Goal: Navigation & Orientation: Find specific page/section

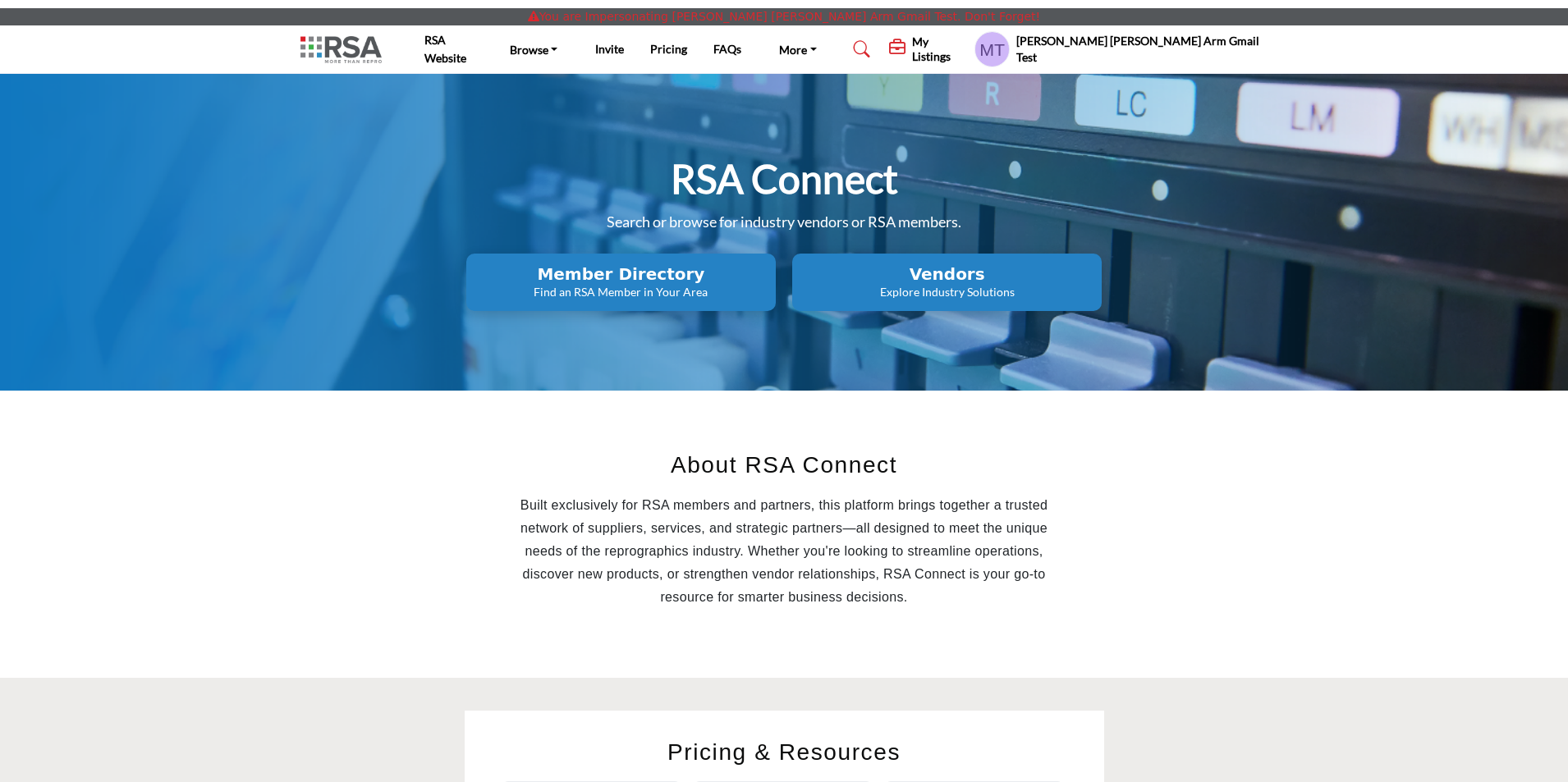
click at [1010, 54] on profile-featured-a244d053-718b-4624-b301-5f4b6dd02faa "Show hide supplier dropdown" at bounding box center [992, 49] width 36 height 36
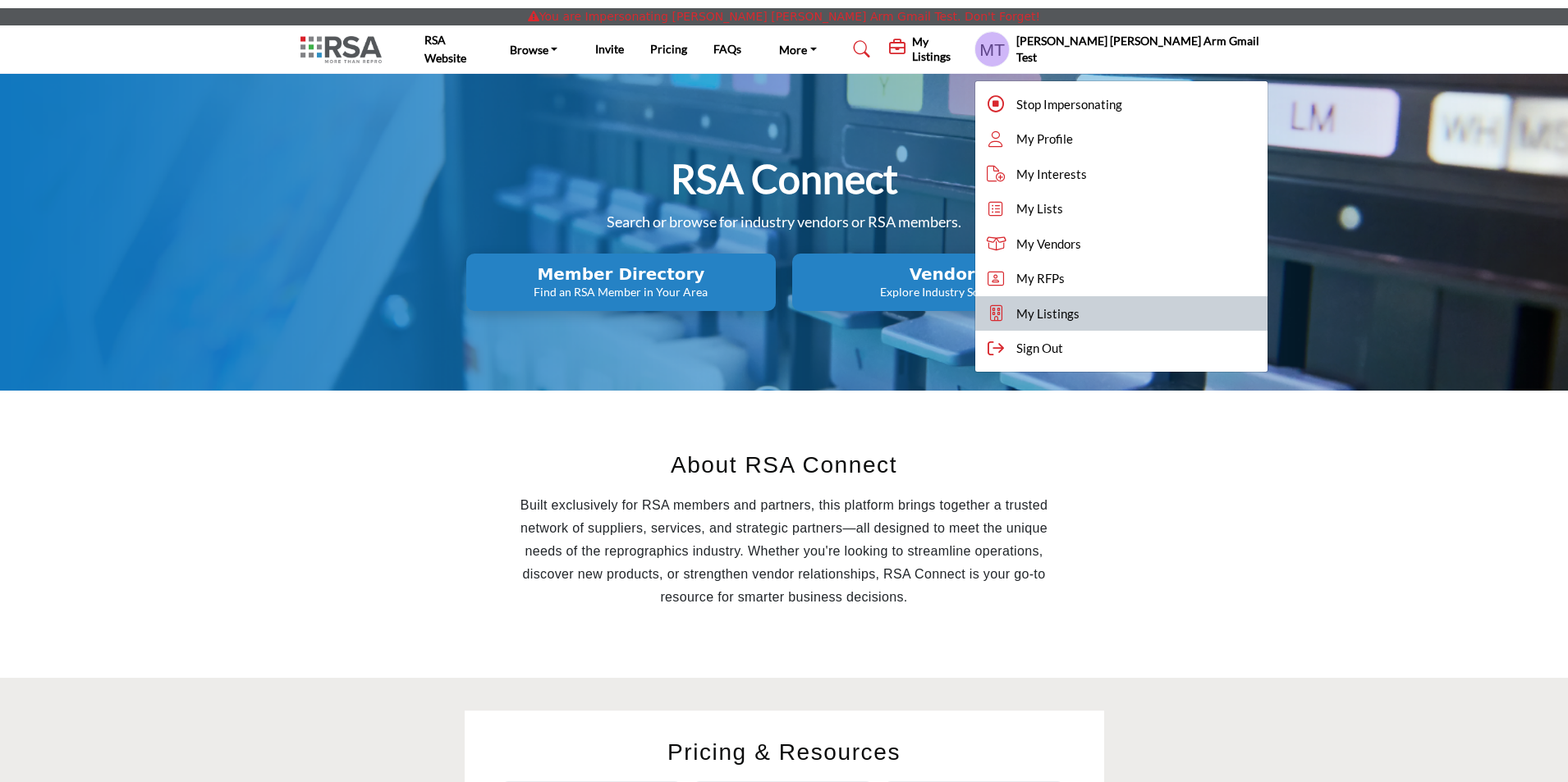
click at [1079, 312] on span "My Listings" at bounding box center [1047, 314] width 63 height 19
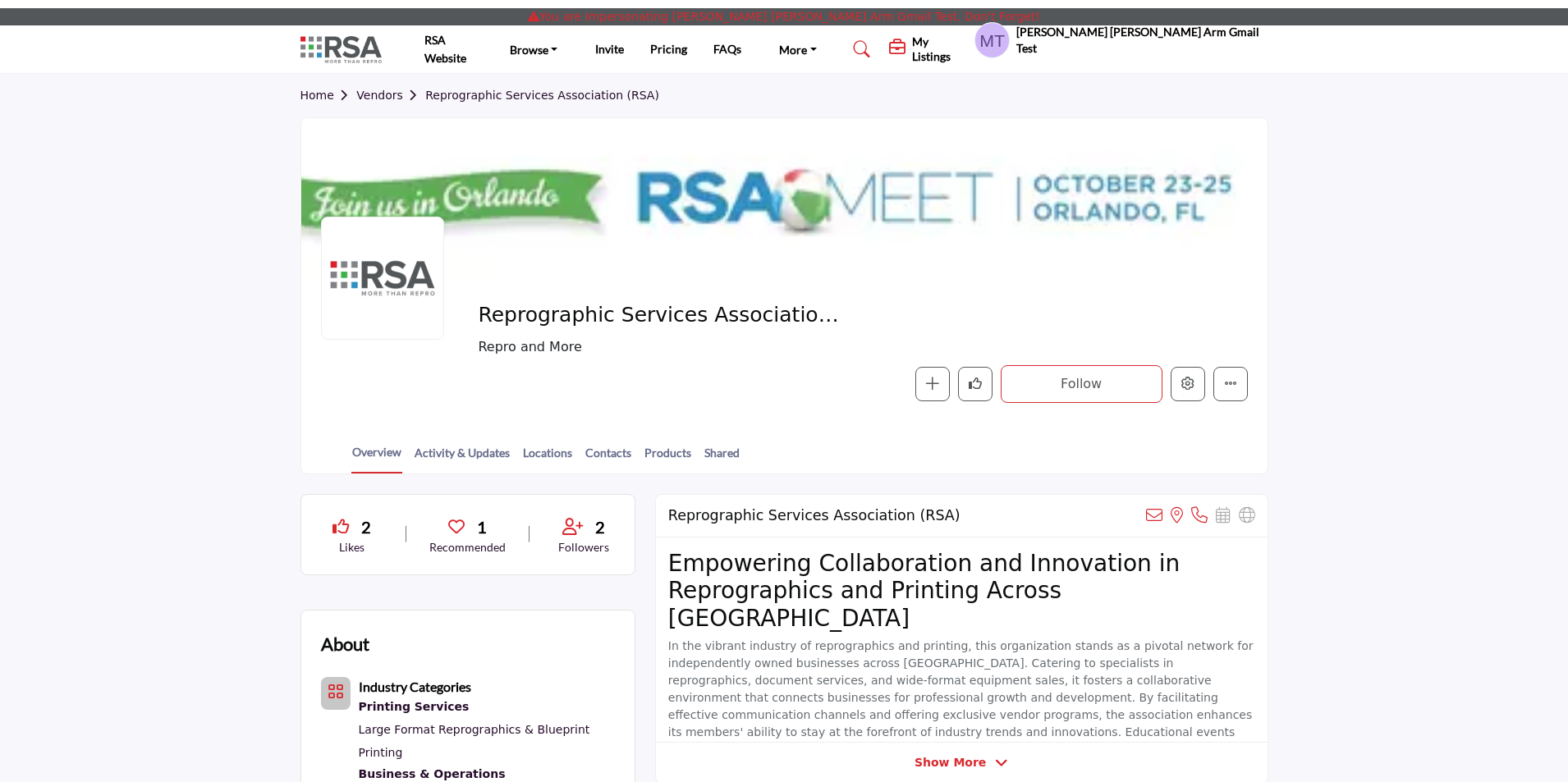
click at [335, 54] on img at bounding box center [345, 50] width 90 height 27
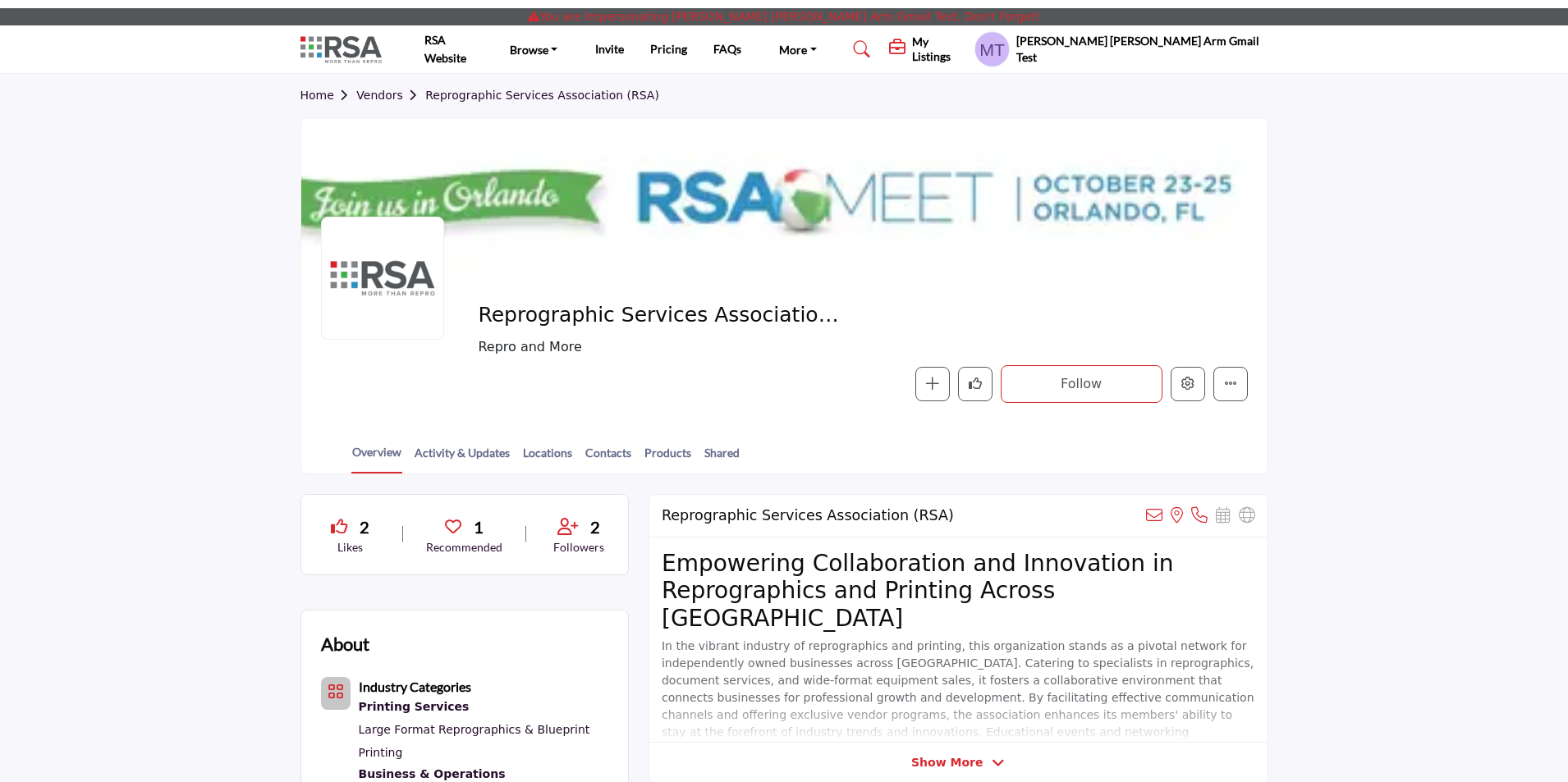
click at [1010, 52] on profile-featured-a244d053-718b-4624-b301-5f4b6dd02faa "Show hide supplier dropdown" at bounding box center [992, 49] width 36 height 36
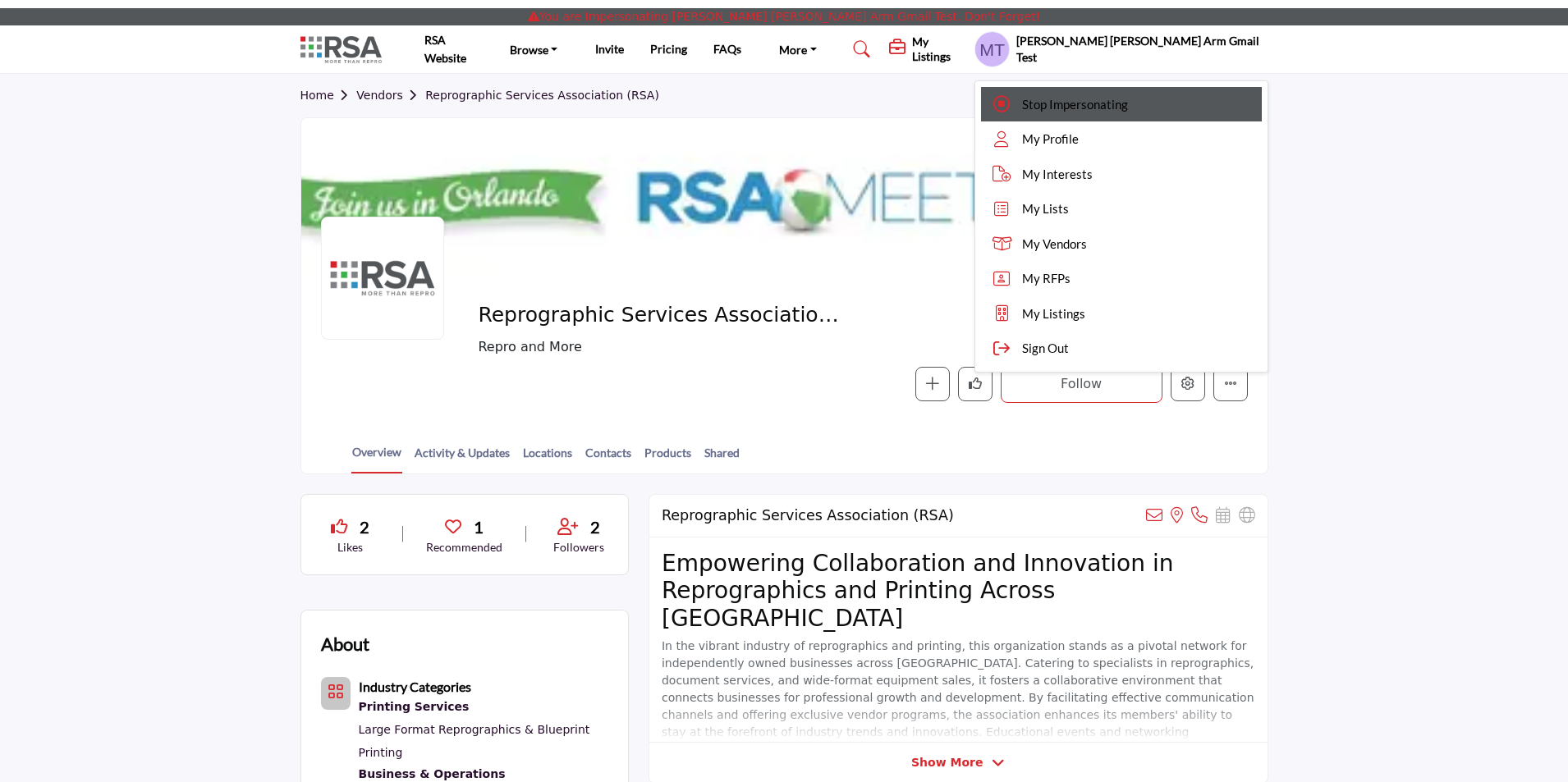
click at [1133, 99] on div "Stop Impersonating" at bounding box center [1121, 105] width 280 height 36
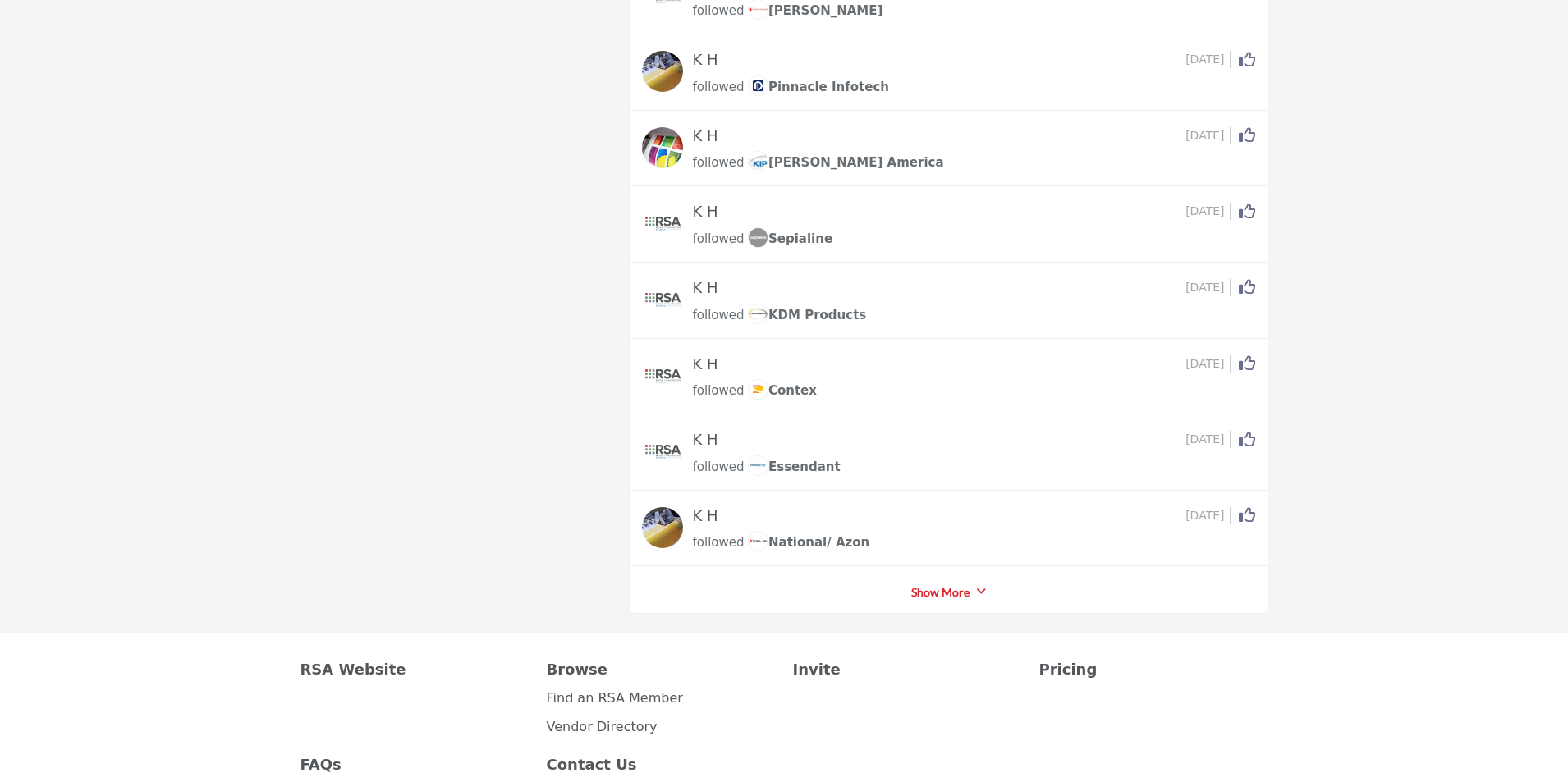
scroll to position [3751, 0]
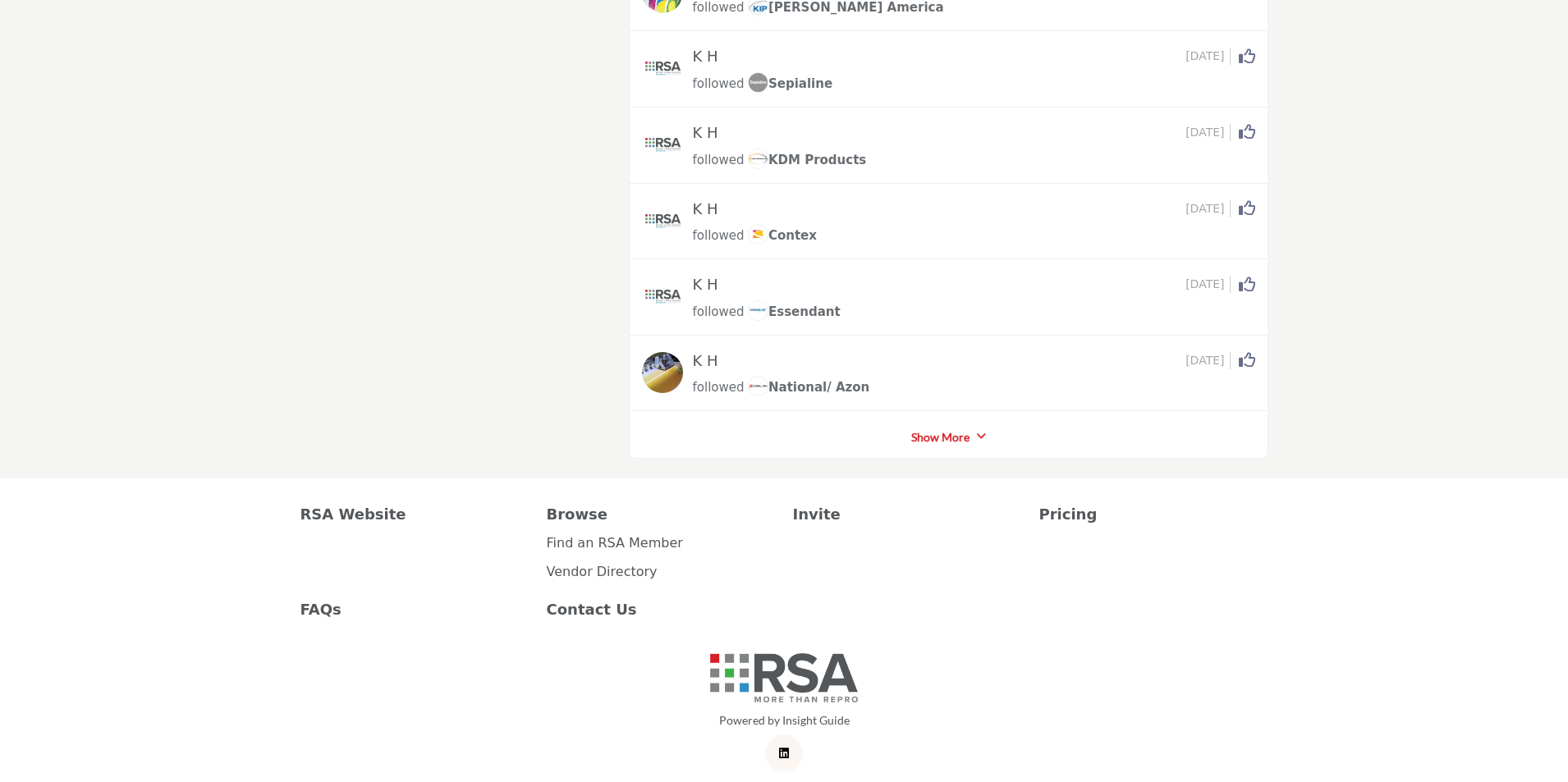
click at [922, 429] on link "Show More" at bounding box center [940, 437] width 58 height 16
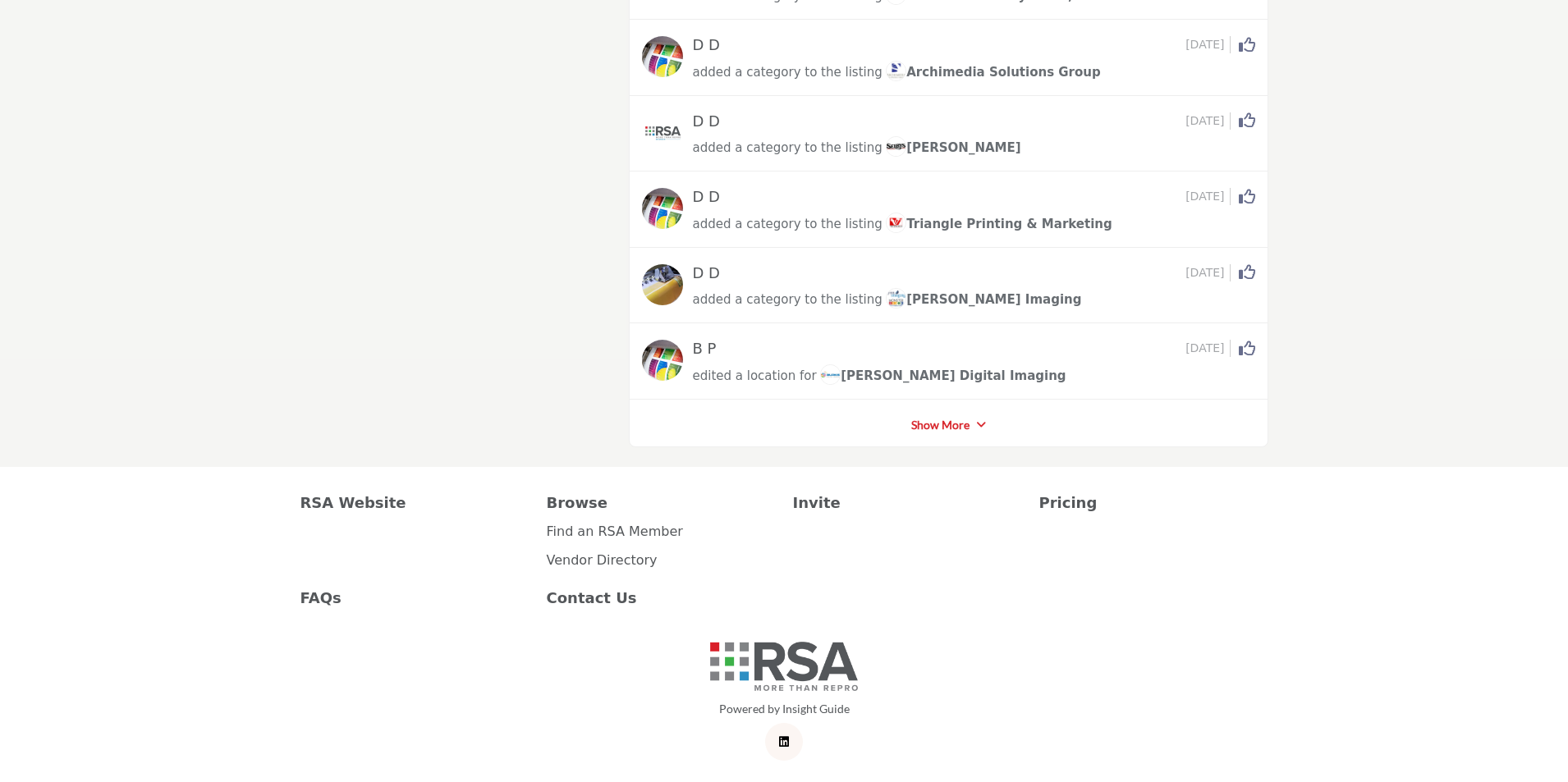
scroll to position [7581, 0]
click at [932, 421] on link "Show More" at bounding box center [940, 424] width 58 height 16
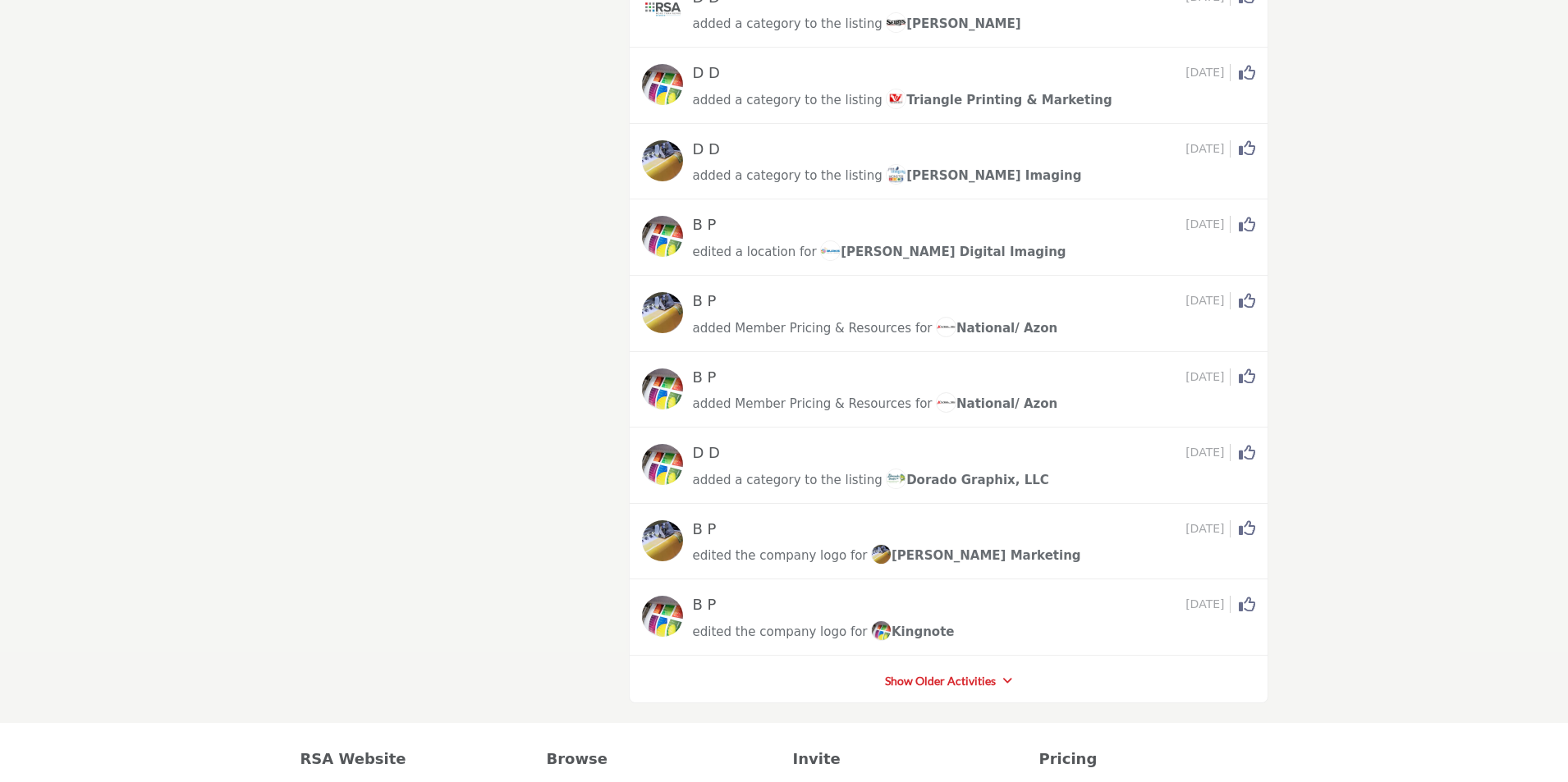
scroll to position [7964, 0]
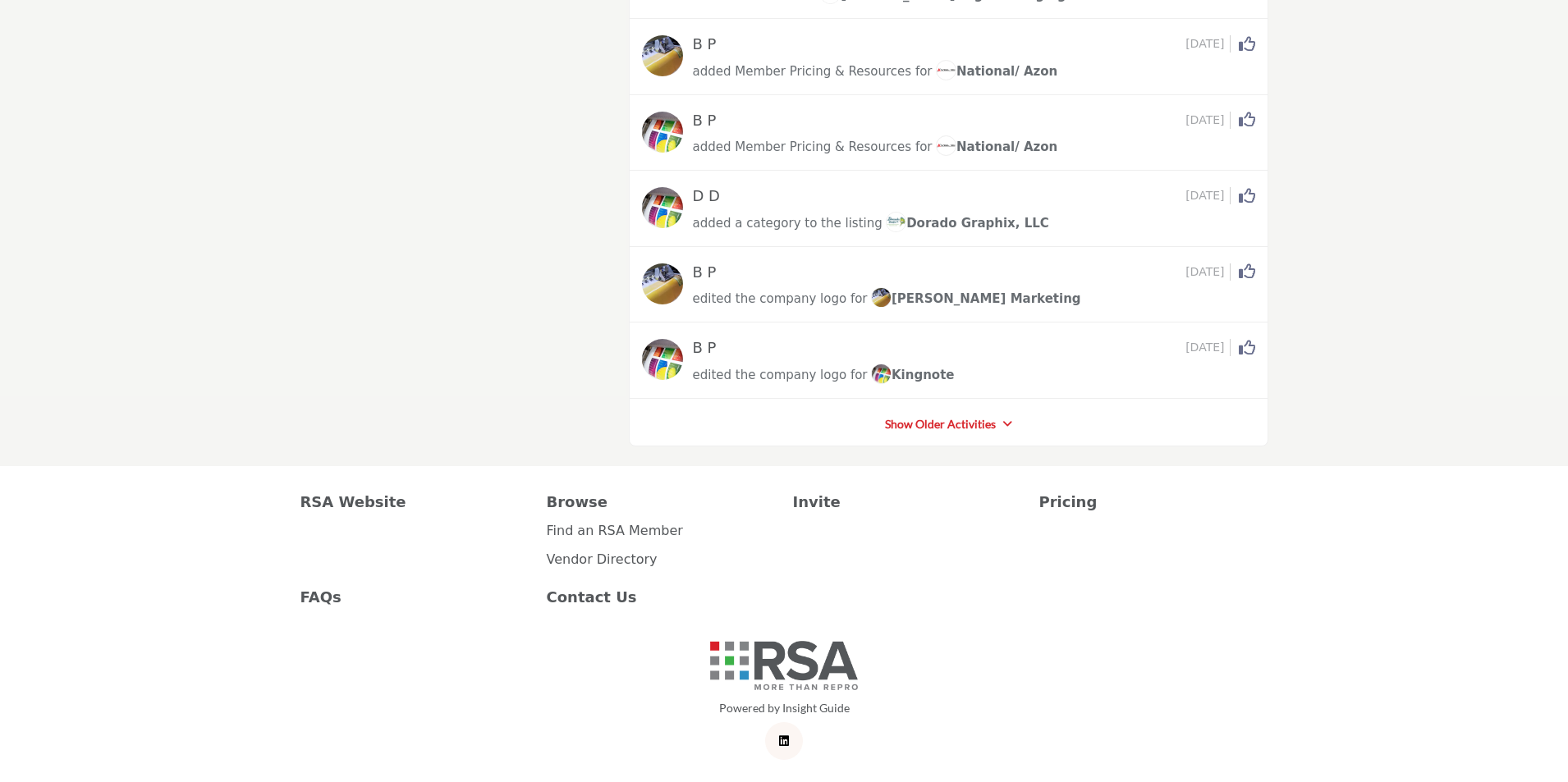
click at [939, 428] on link "Show Older Activities" at bounding box center [940, 424] width 111 height 16
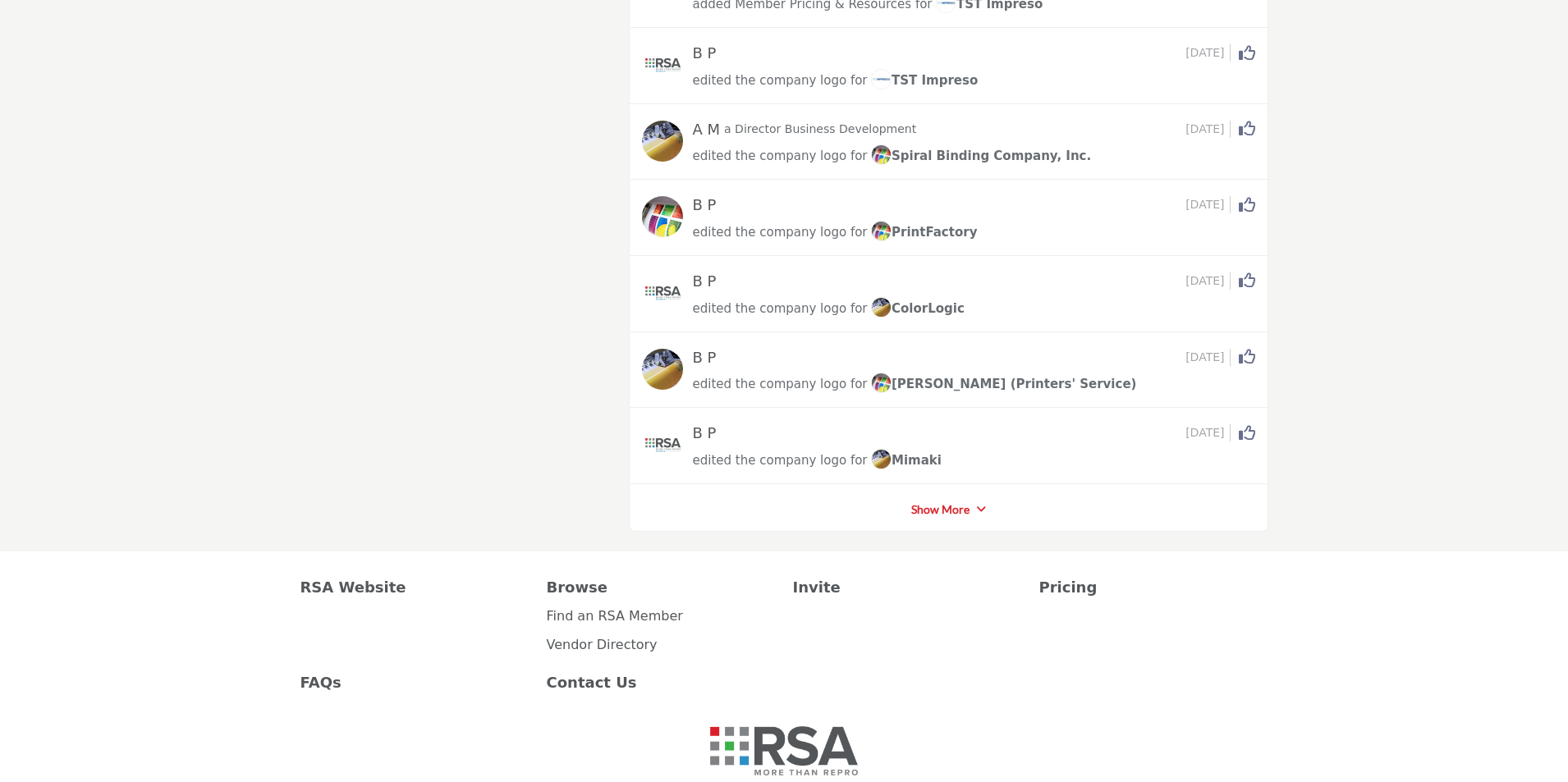
scroll to position [11793, 0]
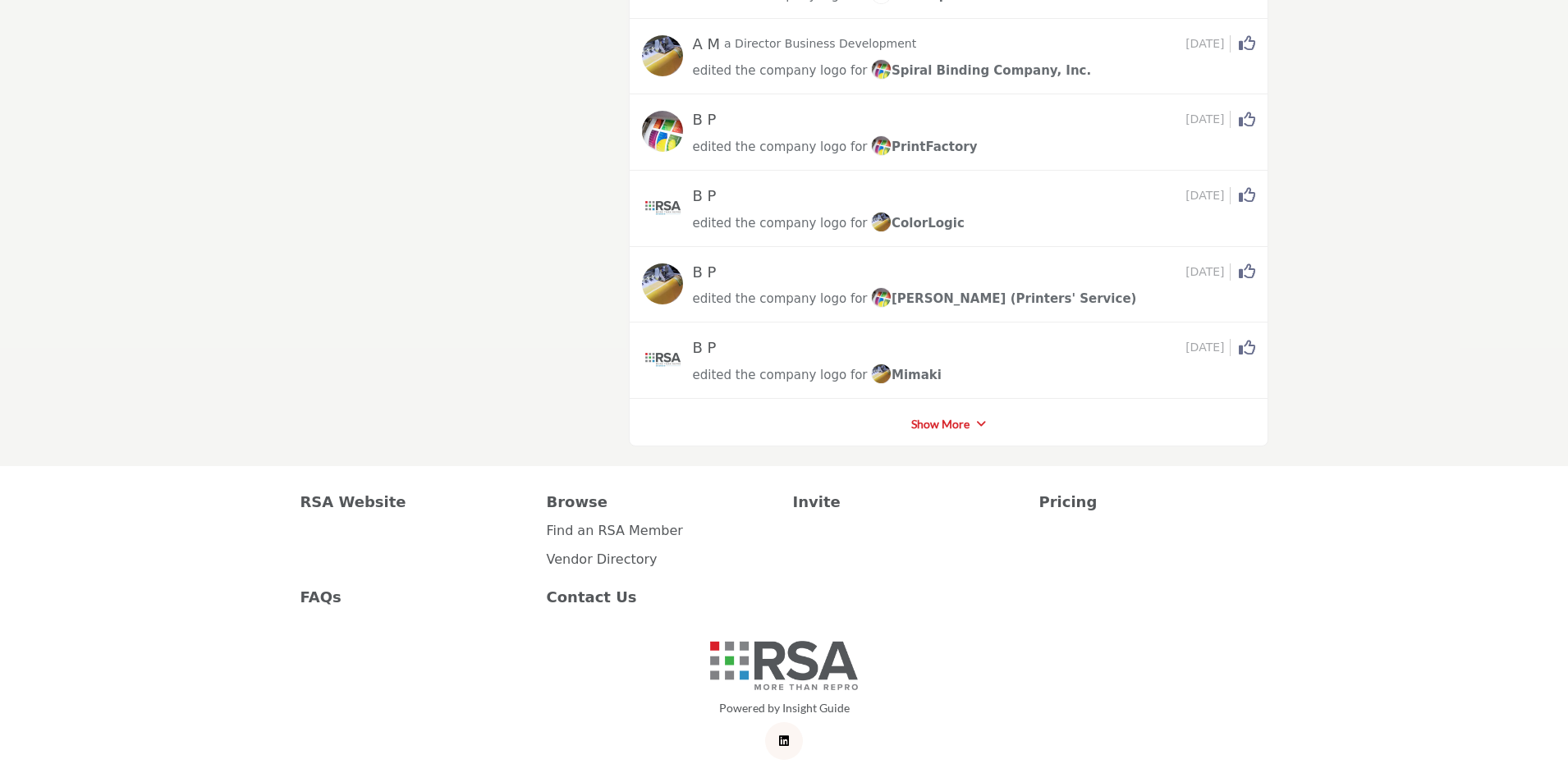
click at [927, 430] on link "Show More" at bounding box center [940, 424] width 58 height 16
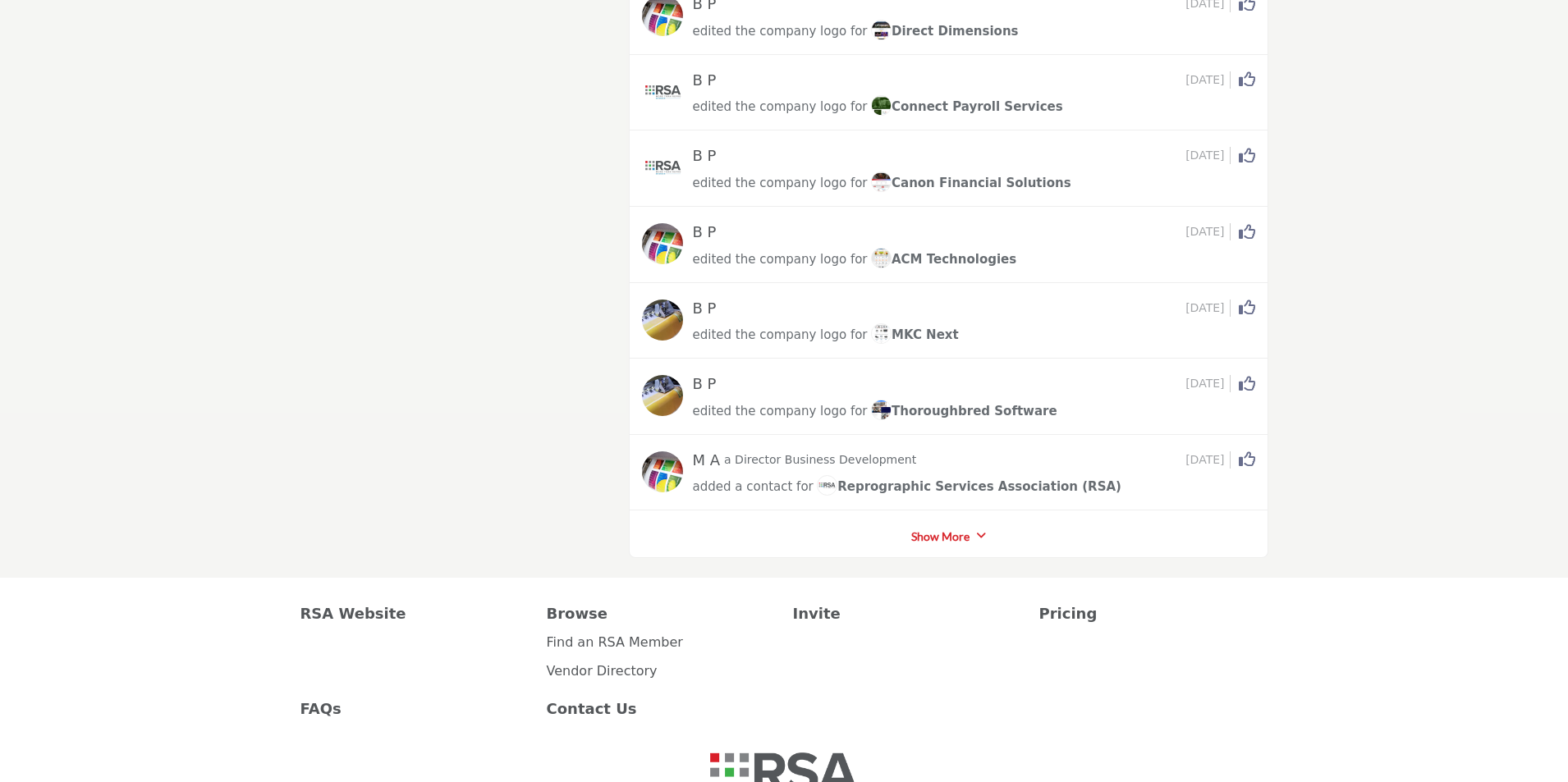
scroll to position [15625, 0]
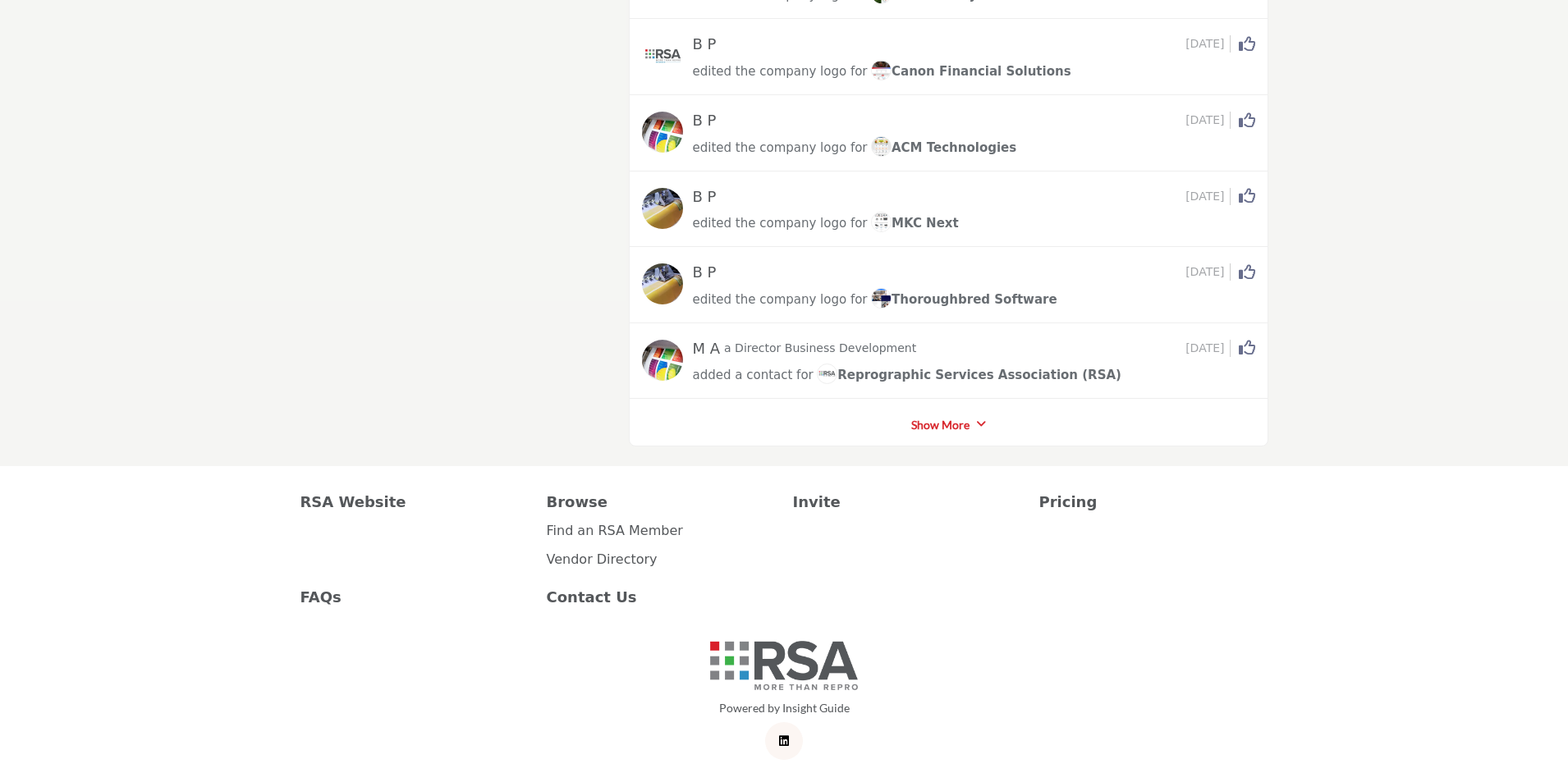
click at [947, 424] on link "Show More" at bounding box center [940, 425] width 58 height 16
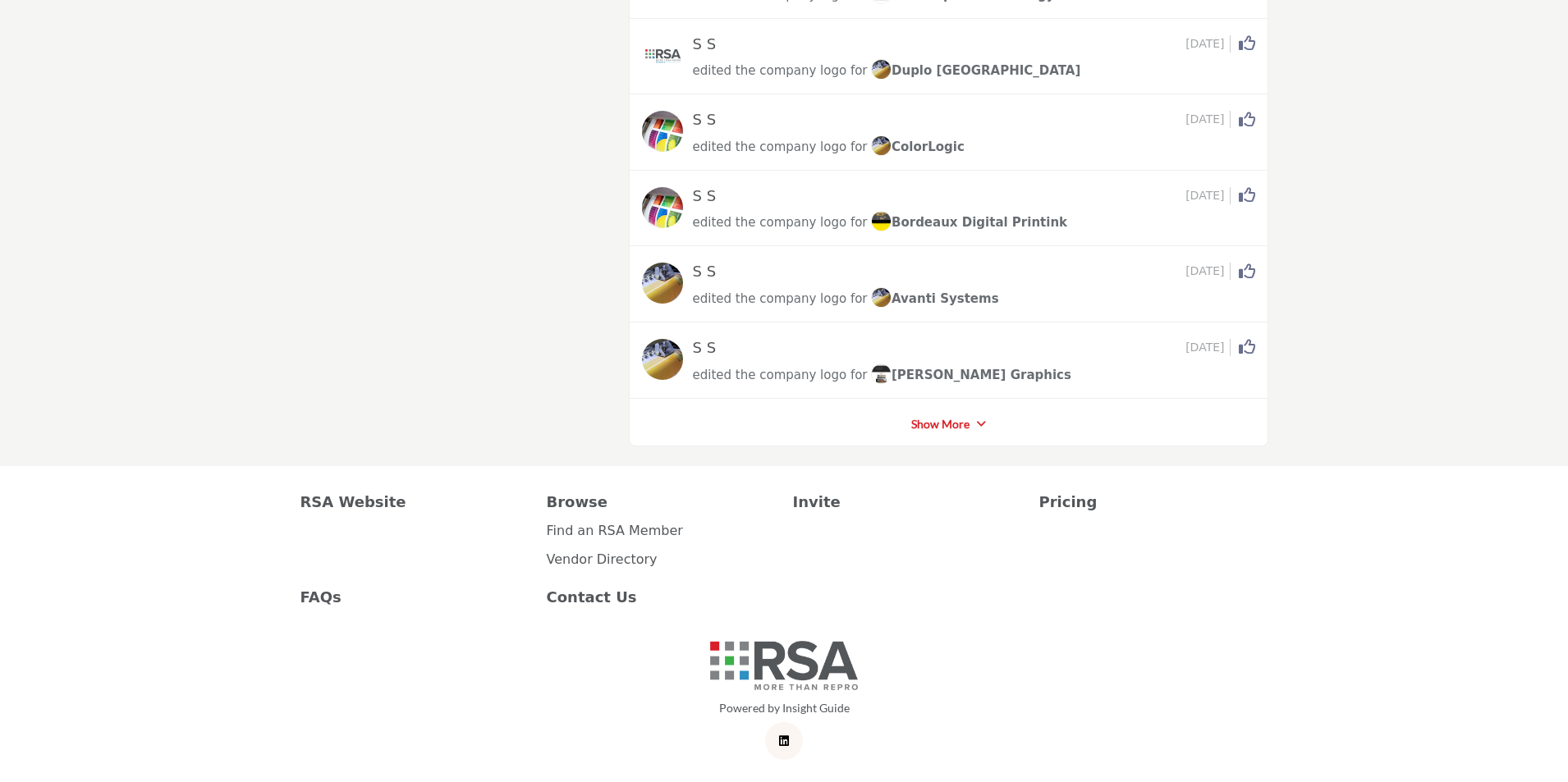
scroll to position [19731, 0]
click at [946, 422] on link "Show More" at bounding box center [940, 424] width 58 height 16
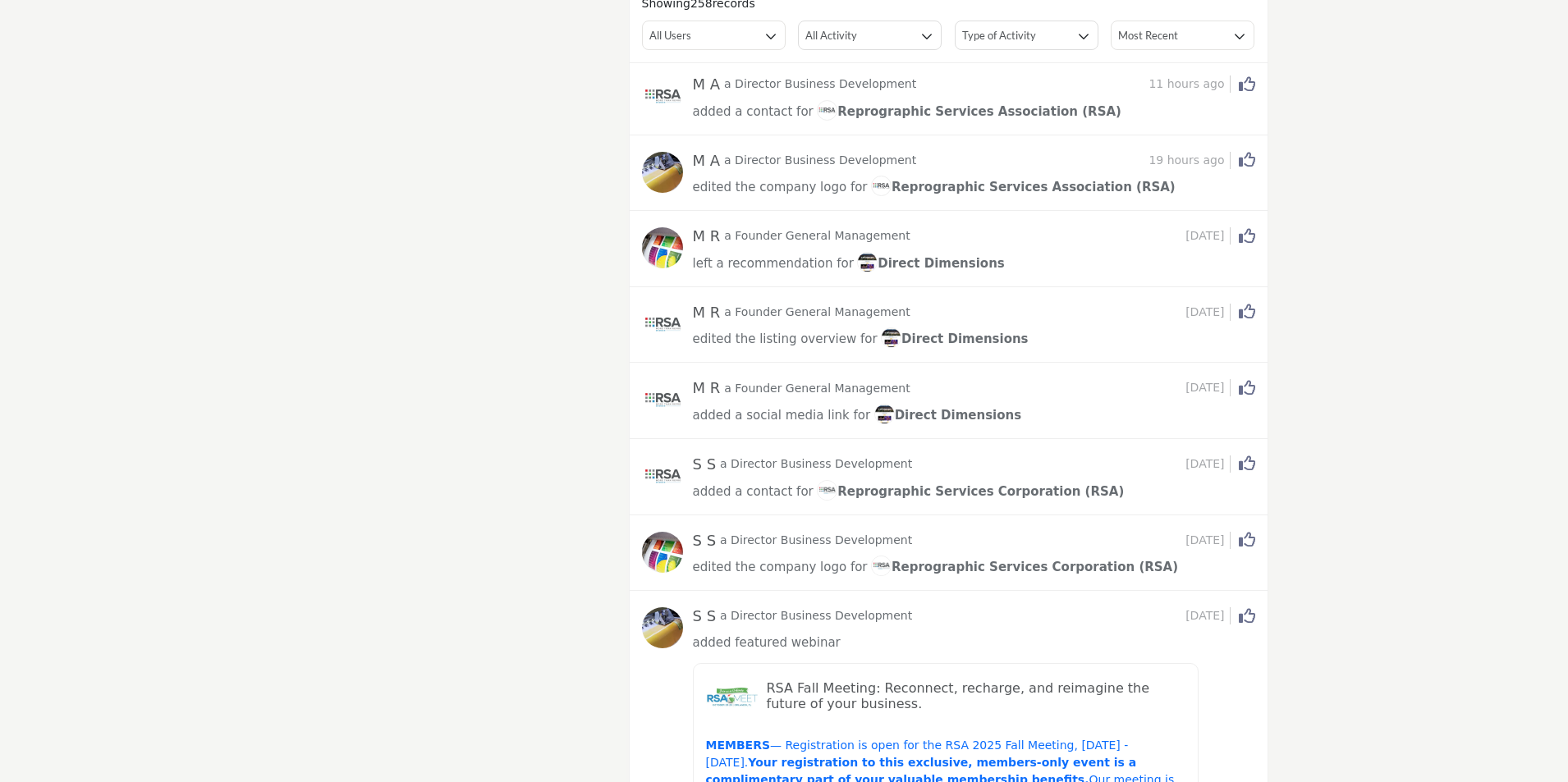
scroll to position [0, 0]
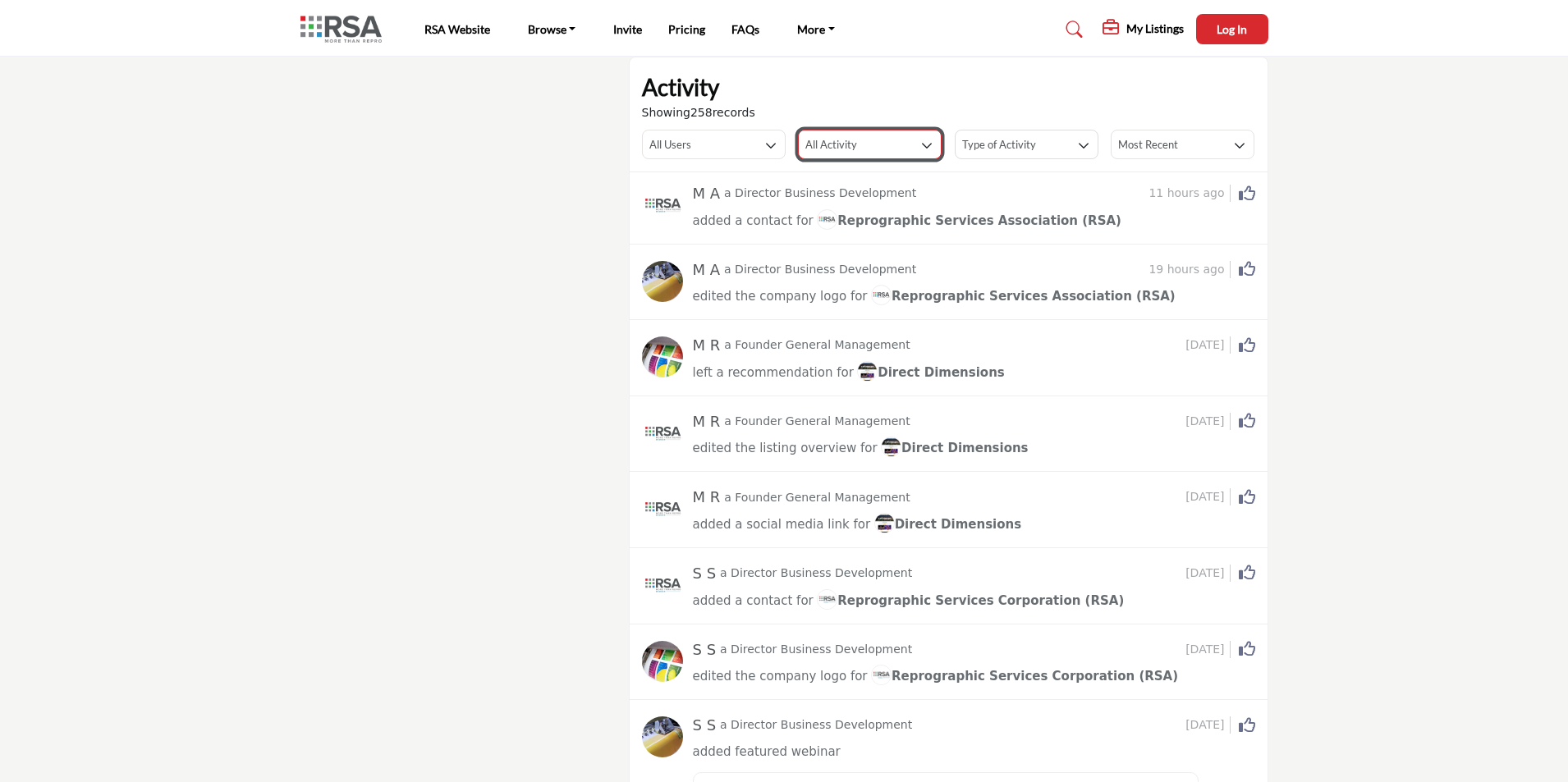
click at [887, 151] on button "All Activity" at bounding box center [870, 144] width 144 height 30
click at [831, 174] on span "All Activity" at bounding box center [863, 179] width 130 height 23
